Goal: Task Accomplishment & Management: Use online tool/utility

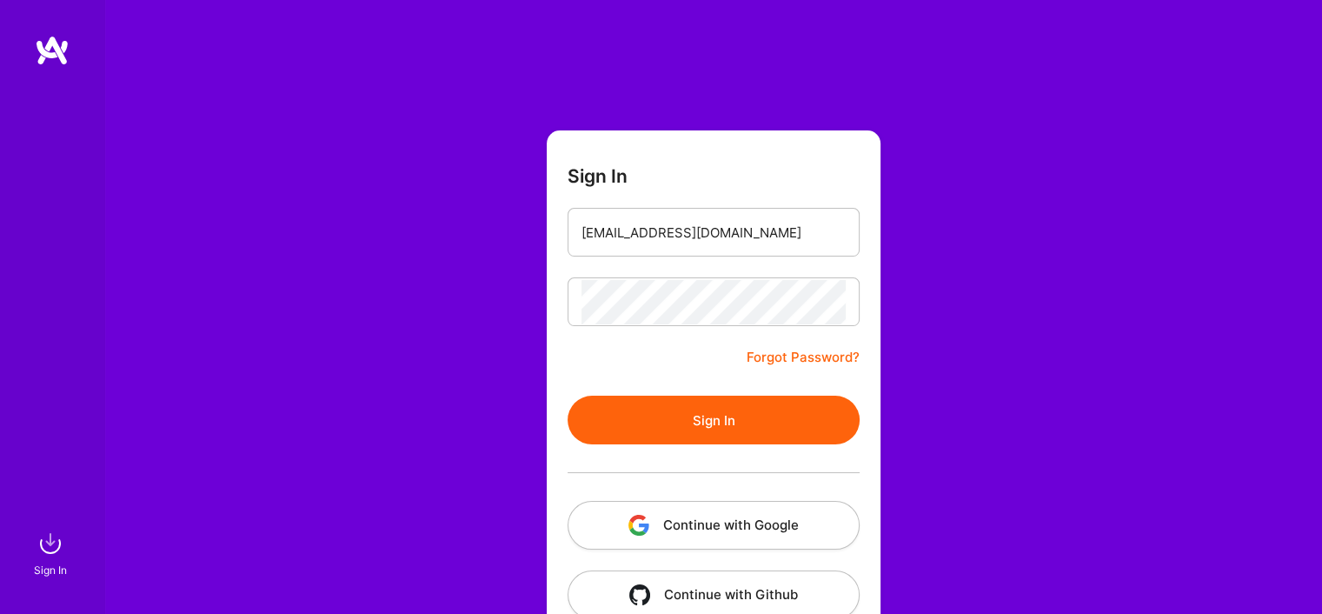
click at [740, 426] on button "Sign In" at bounding box center [714, 419] width 292 height 49
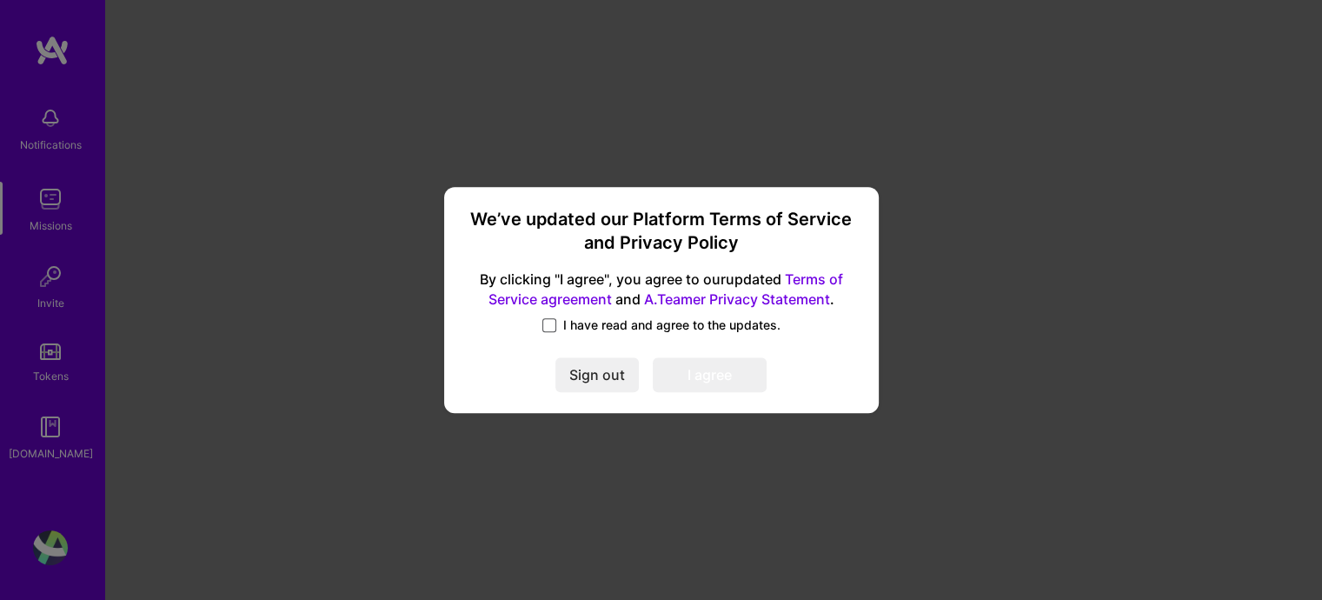
click at [553, 327] on span at bounding box center [549, 325] width 14 height 14
click at [0, 0] on input "I have read and agree to the updates." at bounding box center [0, 0] width 0 height 0
click at [692, 378] on button "I agree" at bounding box center [710, 374] width 114 height 35
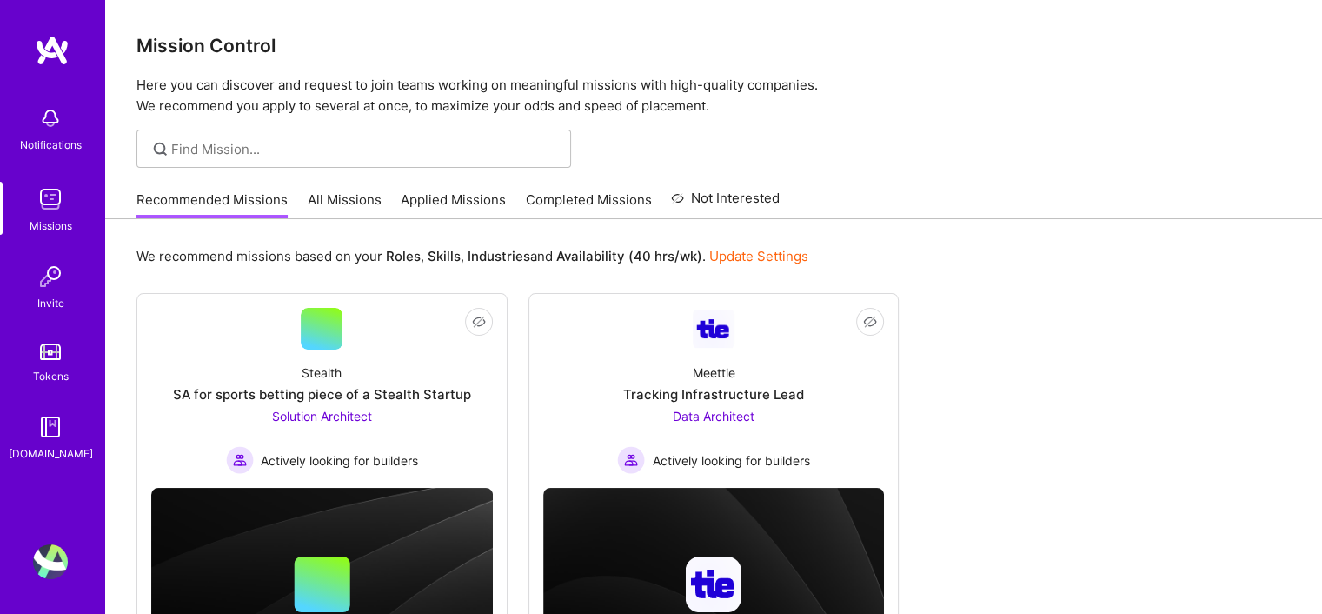
click at [422, 208] on link "Applied Missions" at bounding box center [453, 204] width 105 height 29
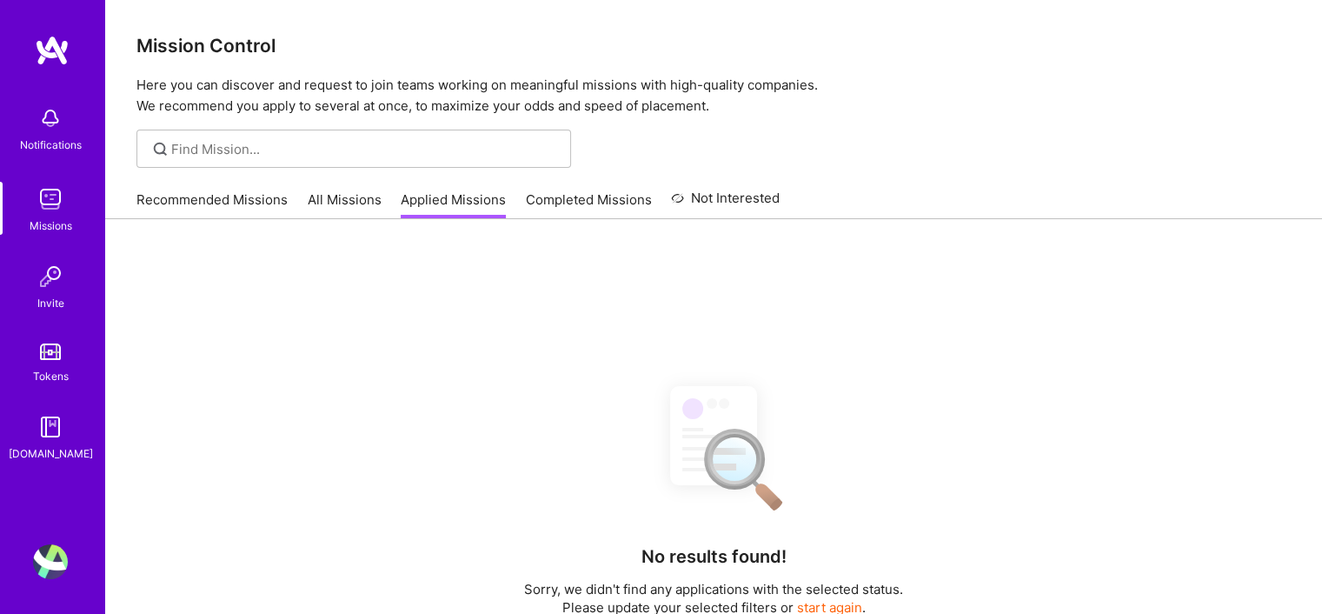
click at [542, 197] on link "Completed Missions" at bounding box center [589, 204] width 126 height 29
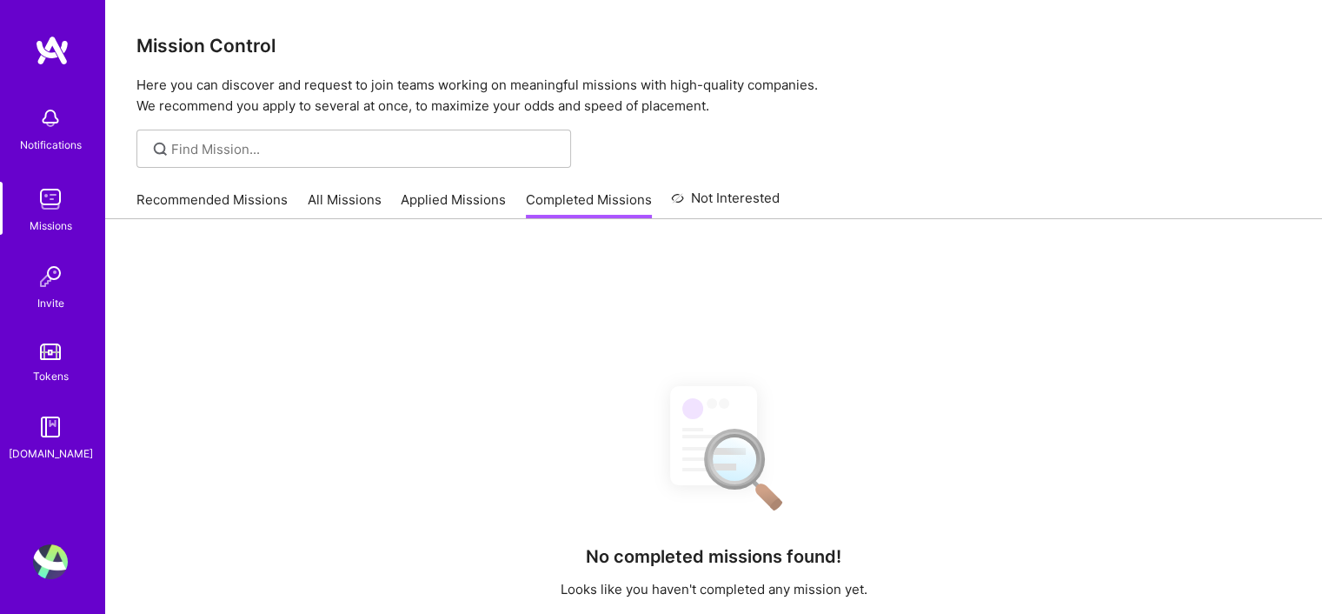
click at [744, 205] on link "Not Interested" at bounding box center [725, 203] width 109 height 31
click at [362, 212] on link "All Missions" at bounding box center [345, 204] width 74 height 29
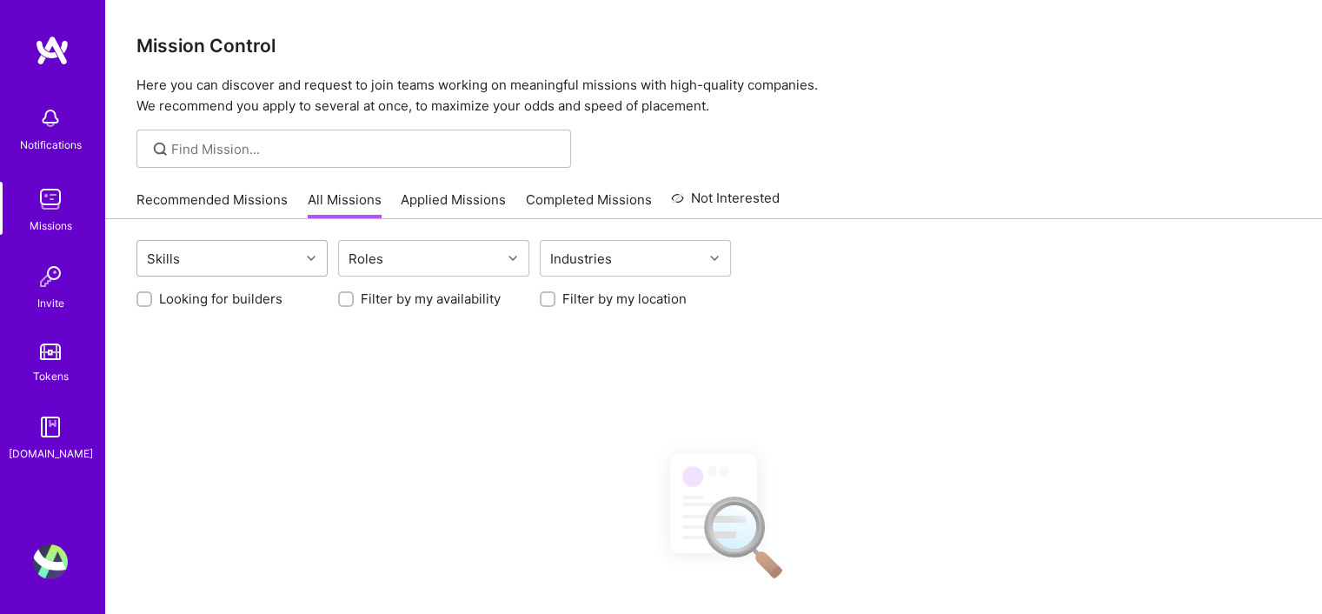
click at [299, 248] on div "Skills" at bounding box center [218, 258] width 163 height 35
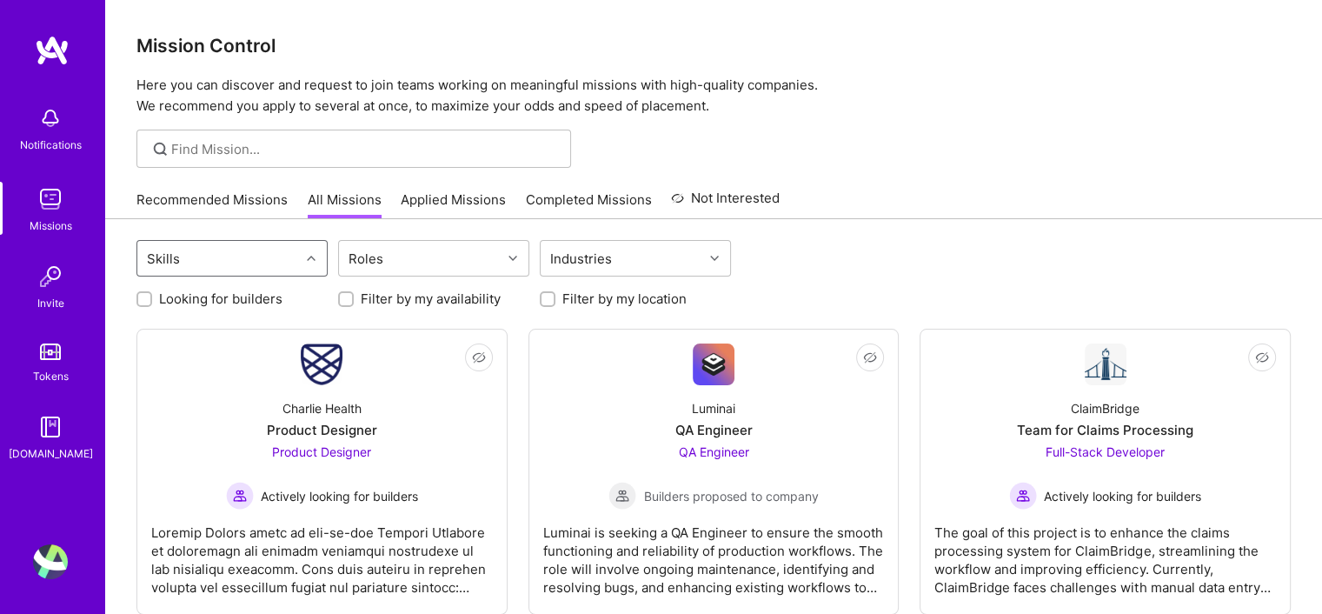
click at [305, 262] on div at bounding box center [313, 258] width 27 height 23
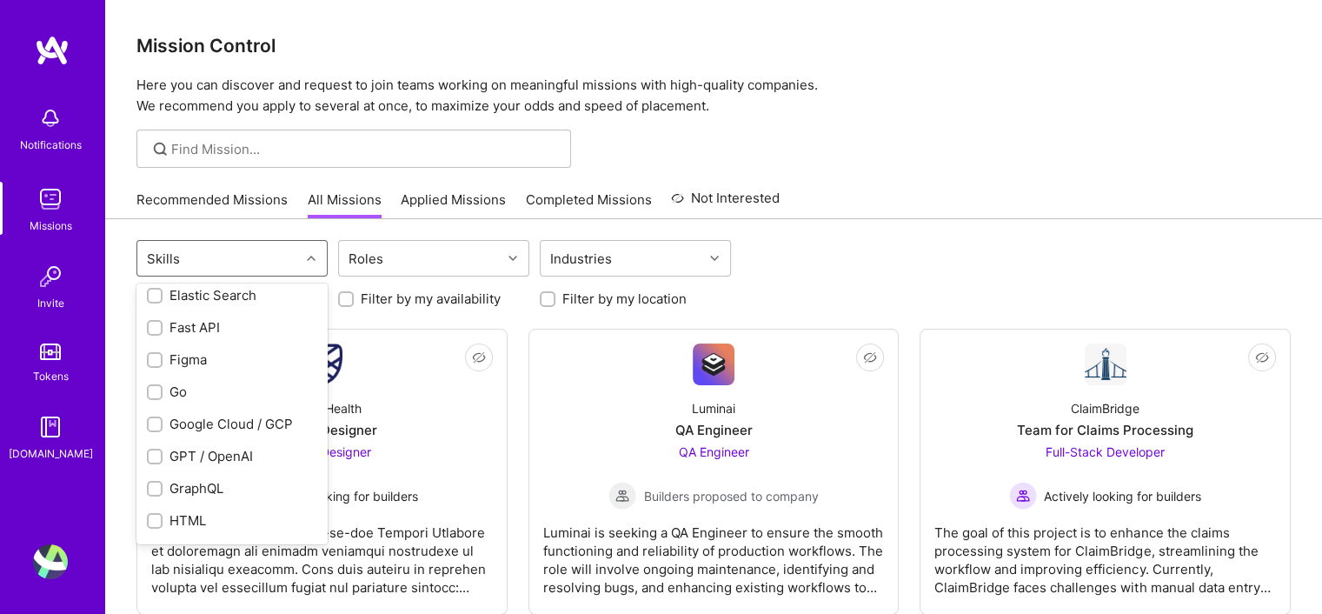
scroll to position [724, 0]
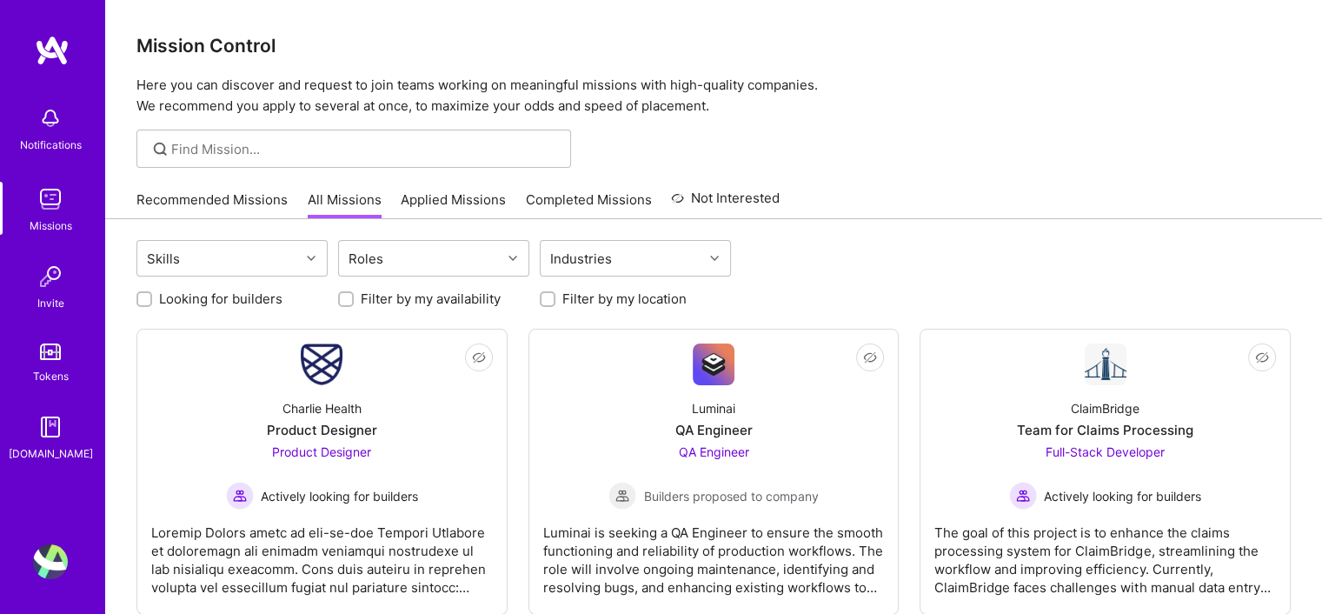
click at [935, 211] on div "Recommended Missions All Missions Applied Missions Completed Missions Not Inter…" at bounding box center [713, 199] width 1154 height 37
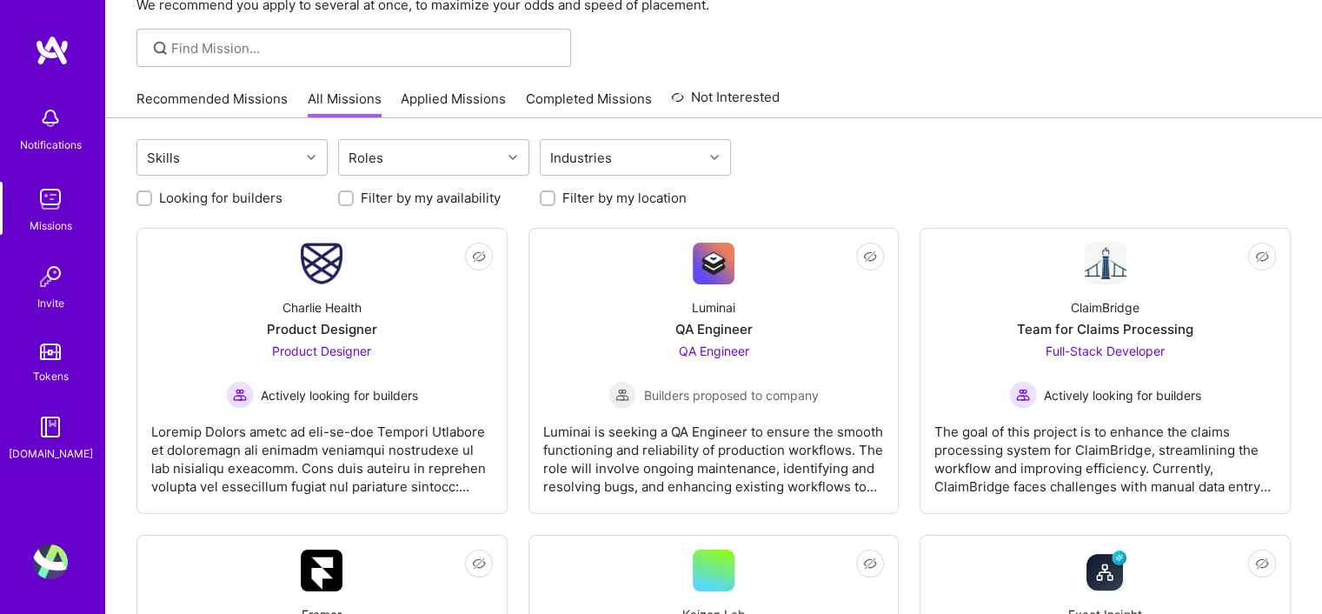
scroll to position [289, 0]
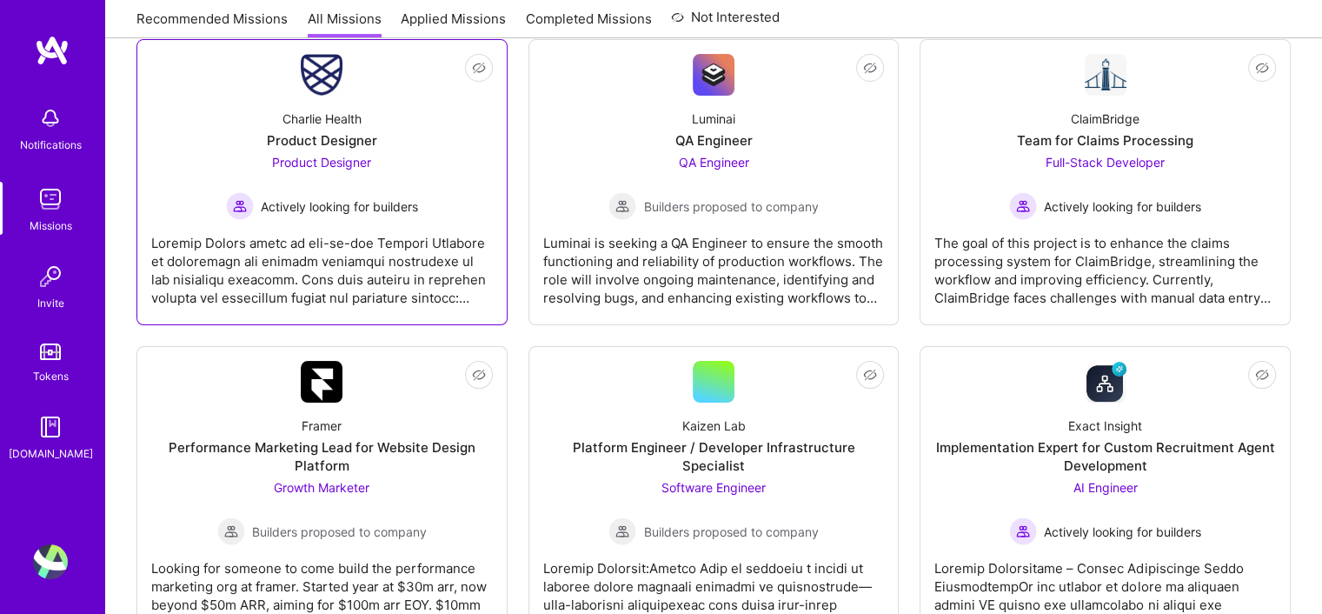
click at [321, 255] on div at bounding box center [322, 263] width 342 height 87
